Goal: Find specific page/section: Find specific page/section

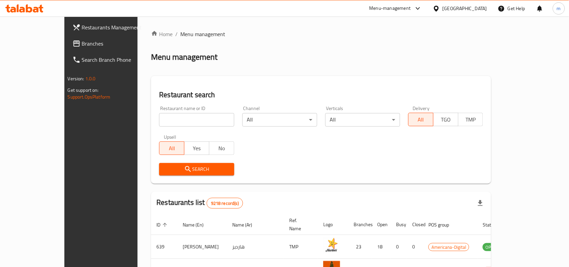
click at [159, 122] on input "search" at bounding box center [196, 119] width 75 height 13
paste input "f7b313a3"
type input "f7b313a3"
click button "Search" at bounding box center [196, 169] width 75 height 12
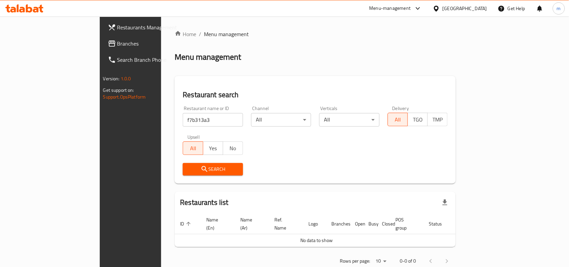
click at [478, 11] on div "[GEOGRAPHIC_DATA]" at bounding box center [465, 8] width 45 height 7
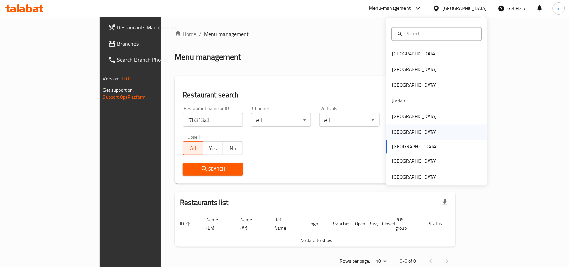
click at [387, 129] on div "[GEOGRAPHIC_DATA]" at bounding box center [414, 132] width 55 height 16
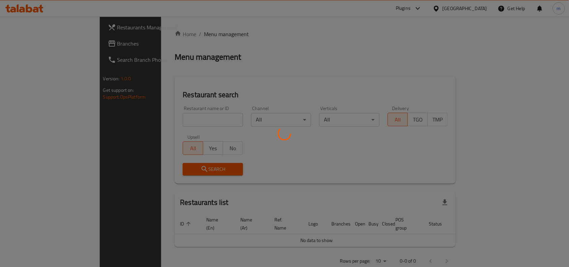
click at [143, 122] on div at bounding box center [284, 133] width 569 height 267
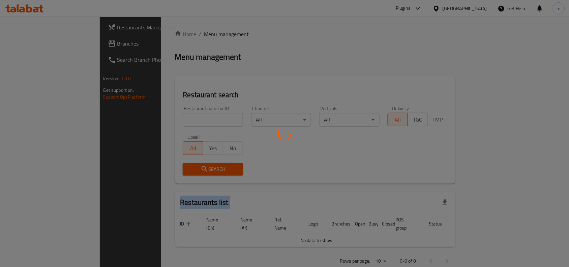
click at [143, 122] on div at bounding box center [284, 133] width 569 height 267
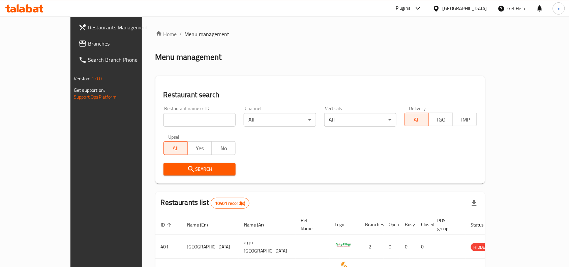
click at [164, 122] on input "search" at bounding box center [200, 119] width 72 height 13
click at [88, 46] on span "Branches" at bounding box center [124, 43] width 72 height 8
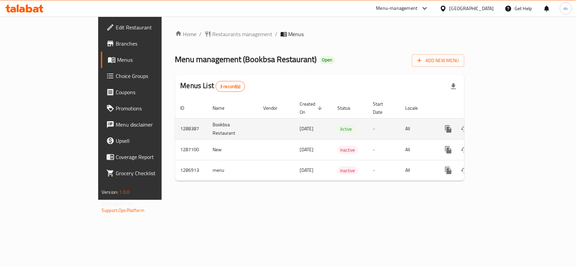
click at [501, 125] on icon "enhanced table" at bounding box center [497, 129] width 8 height 8
